Goal: Find specific page/section: Find specific page/section

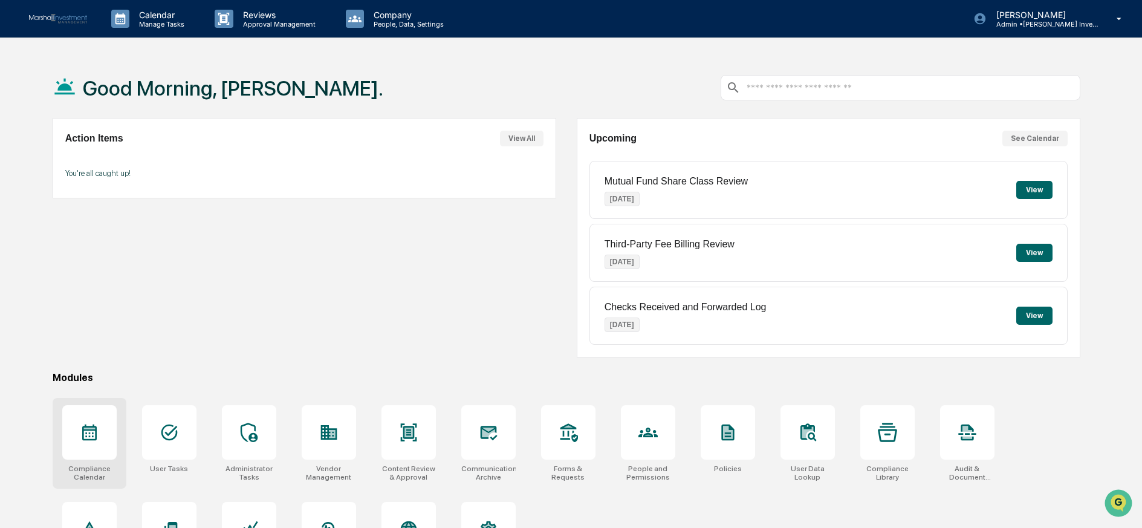
click at [90, 430] on icon at bounding box center [89, 432] width 15 height 16
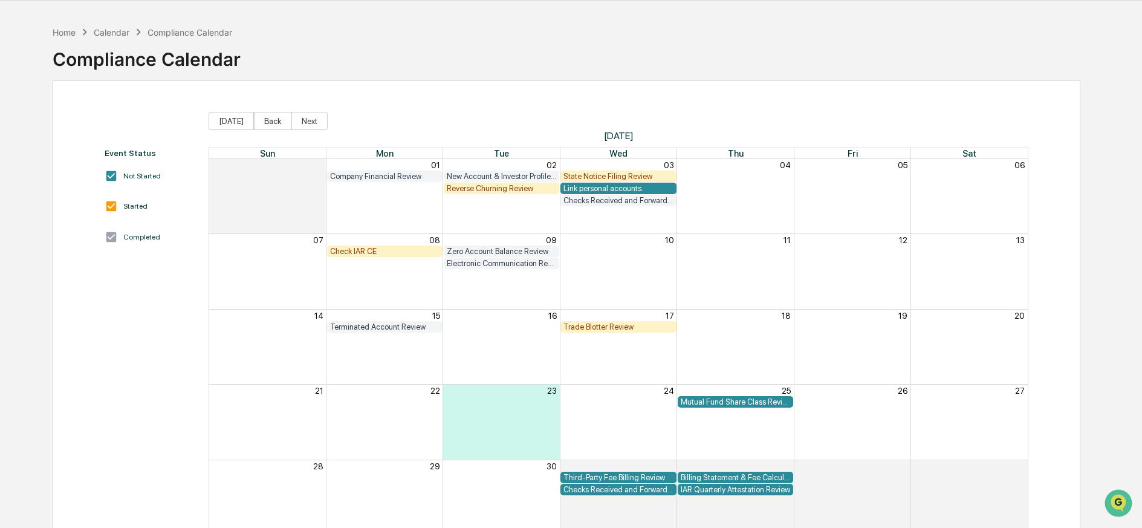
scroll to position [83, 0]
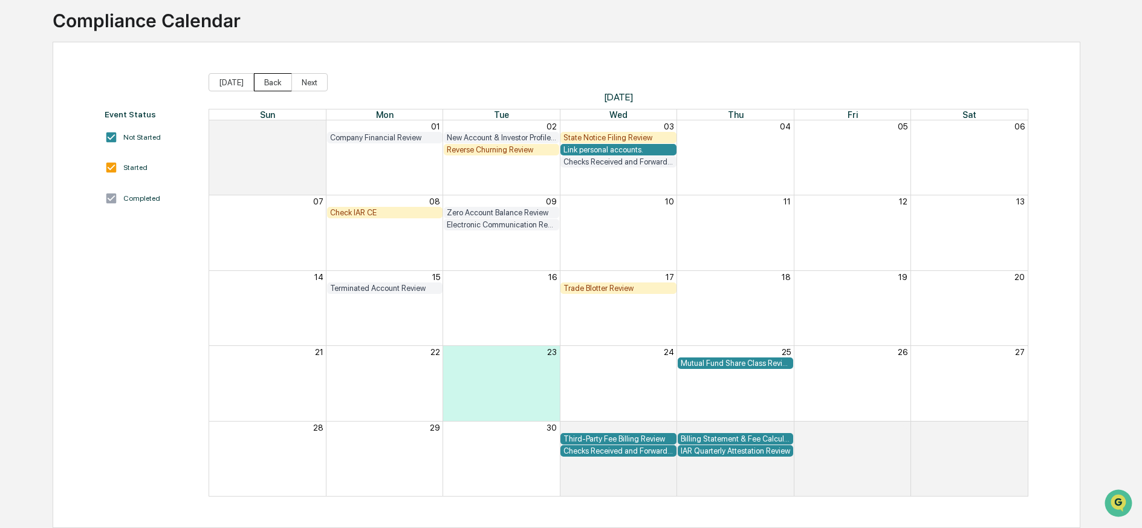
click at [262, 73] on button "Back" at bounding box center [273, 82] width 38 height 18
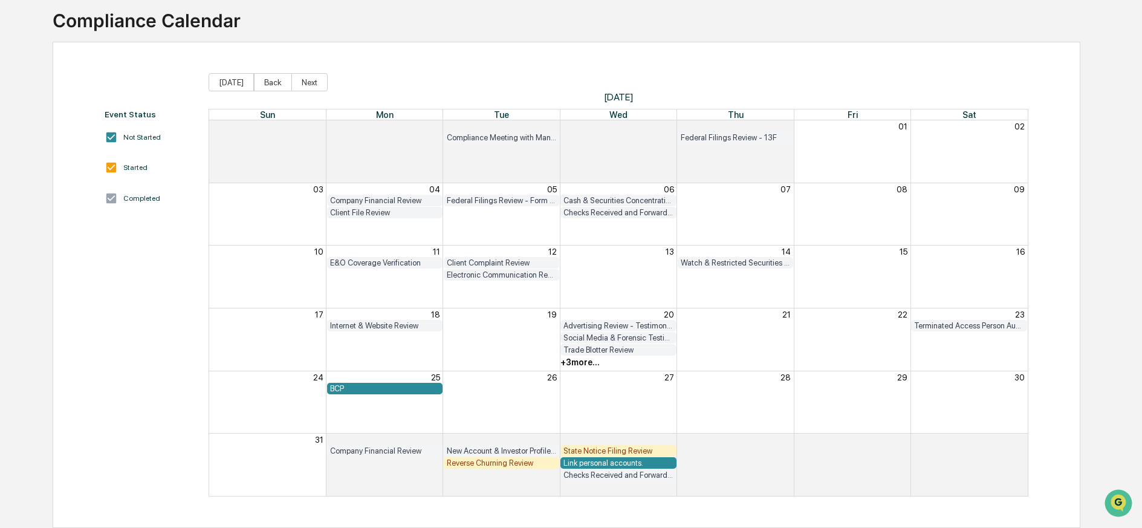
click at [262, 73] on button "Back" at bounding box center [273, 82] width 38 height 18
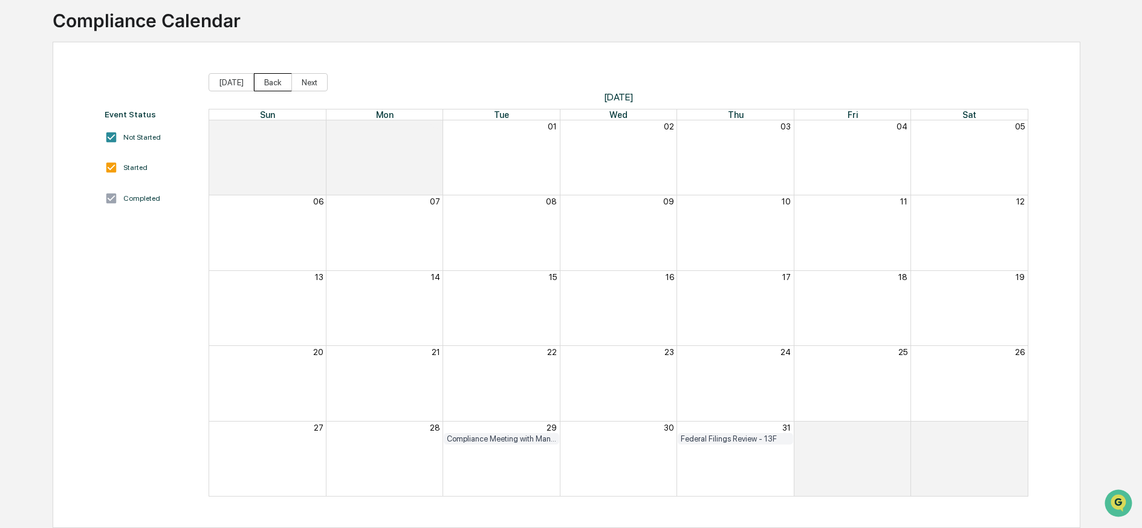
click at [262, 73] on button "Back" at bounding box center [273, 82] width 38 height 18
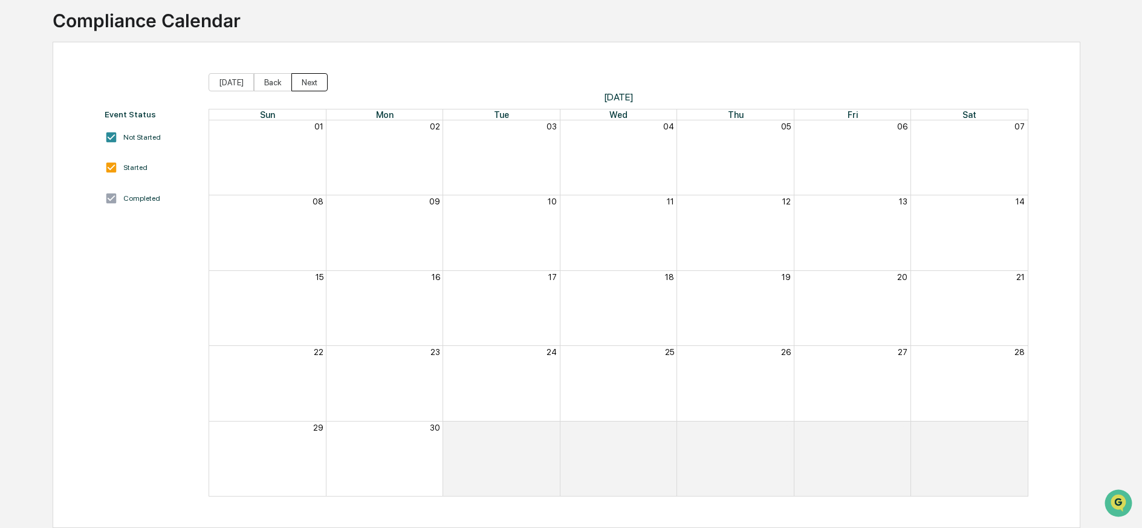
click at [304, 73] on button "Next" at bounding box center [309, 82] width 36 height 18
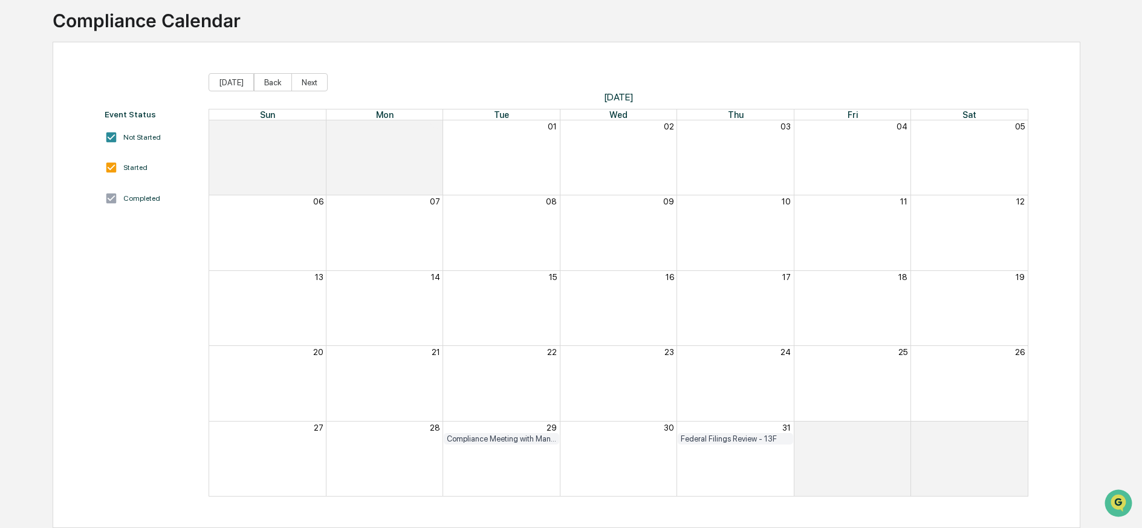
click at [304, 73] on button "Next" at bounding box center [309, 82] width 36 height 18
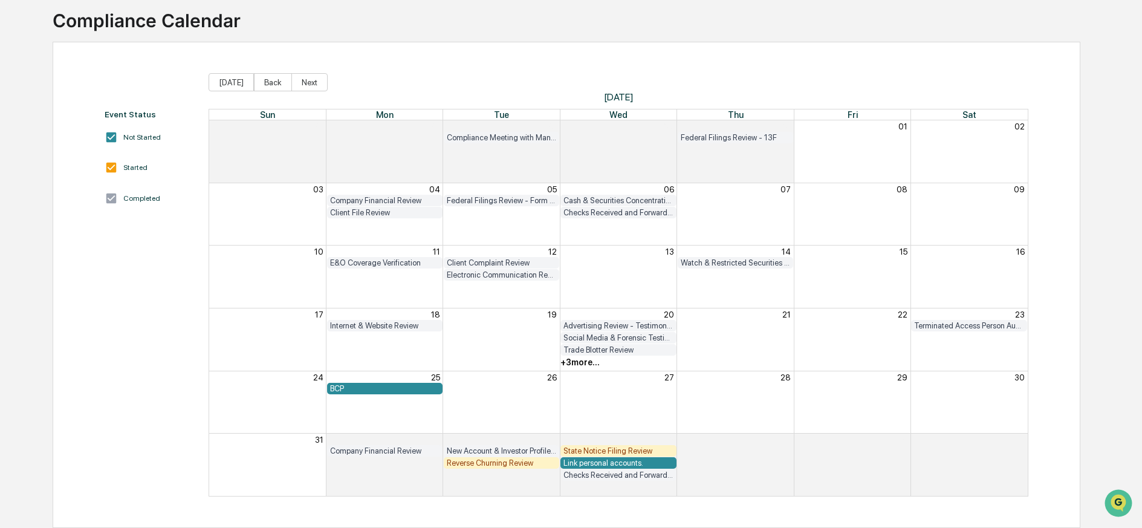
click at [304, 73] on button "Next" at bounding box center [309, 82] width 36 height 18
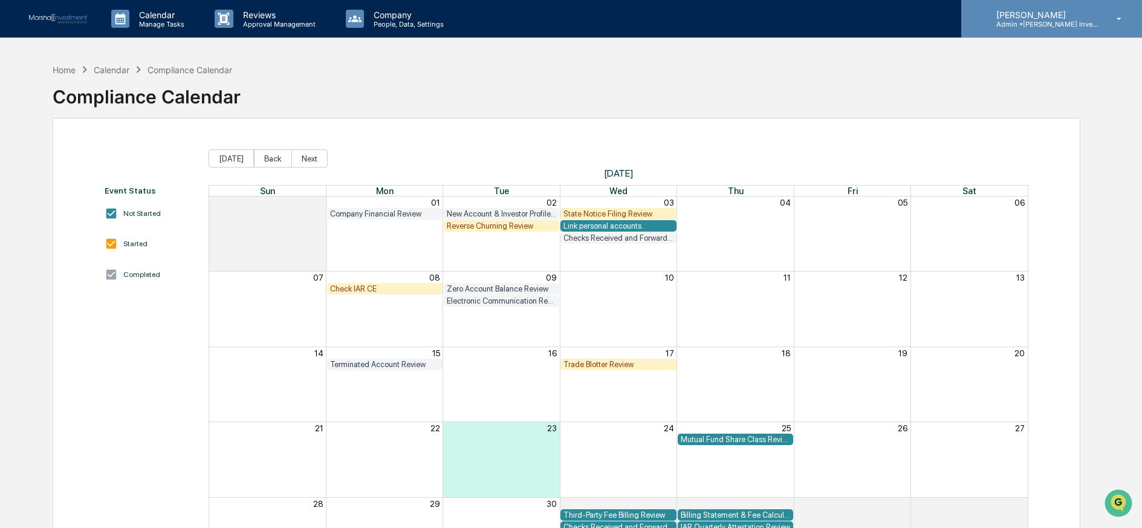
click at [1027, 23] on p "Admin • Marshall Investment Management" at bounding box center [1042, 24] width 112 height 8
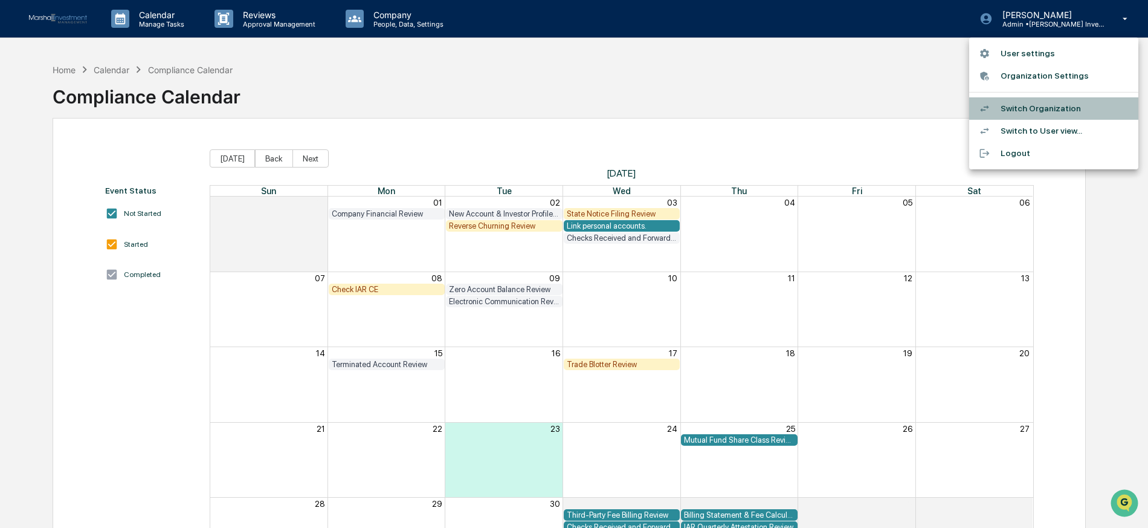
click at [1041, 108] on li "Switch Organization" at bounding box center [1054, 108] width 169 height 22
